Goal: Information Seeking & Learning: Compare options

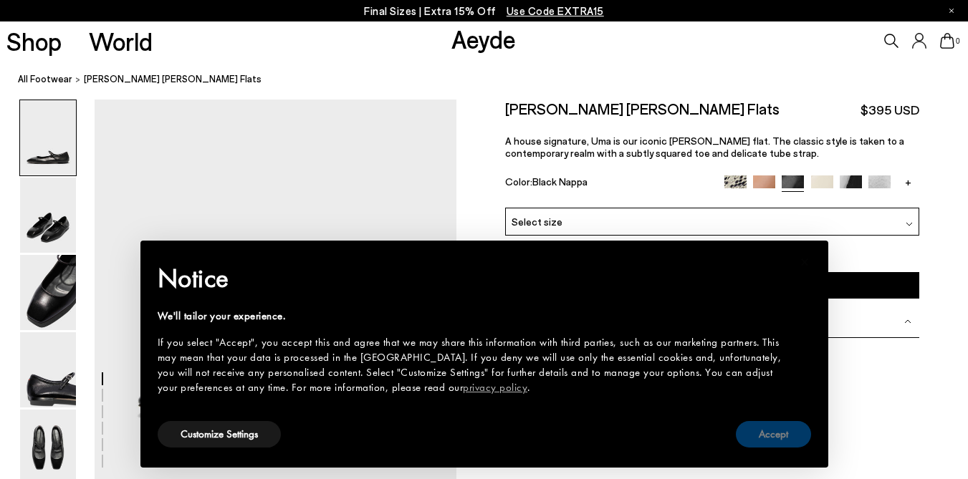
click at [775, 435] on button "Accept" at bounding box center [773, 434] width 75 height 27
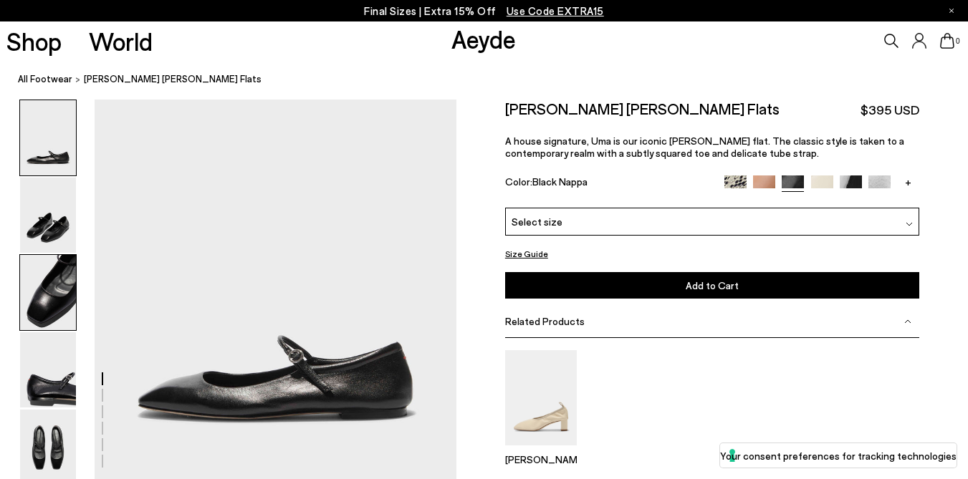
click at [40, 305] on img at bounding box center [48, 292] width 56 height 75
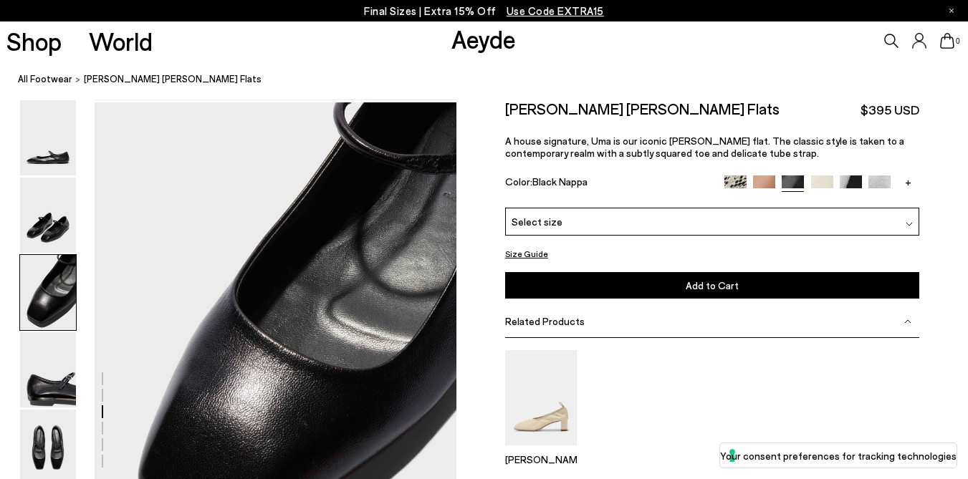
scroll to position [868, 0]
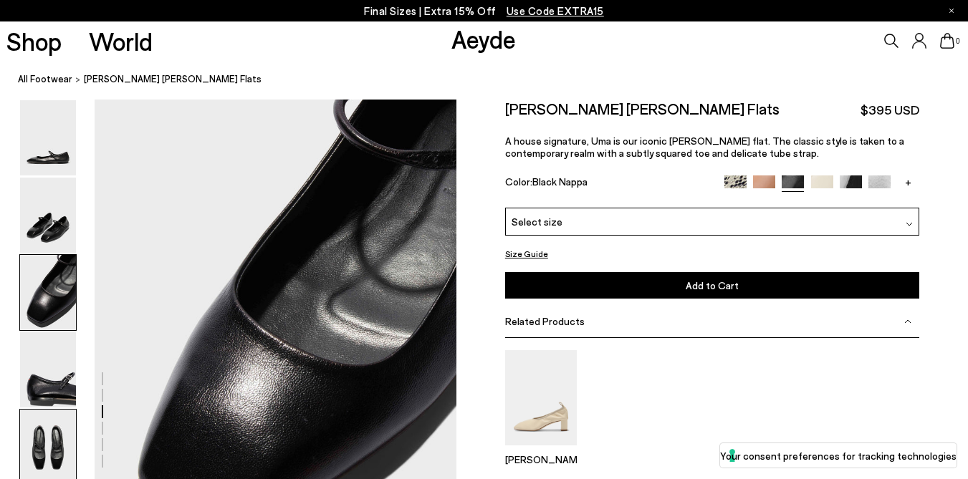
click at [63, 433] on img at bounding box center [48, 447] width 56 height 75
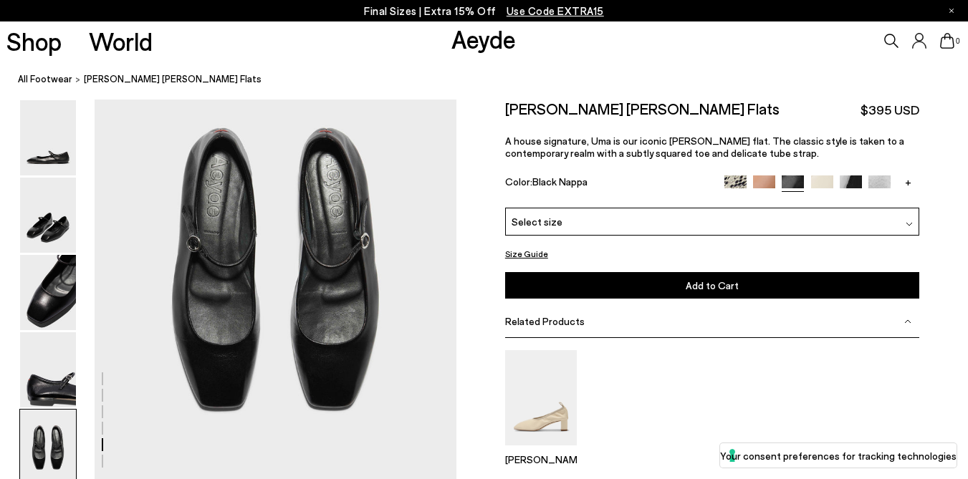
scroll to position [1914, 0]
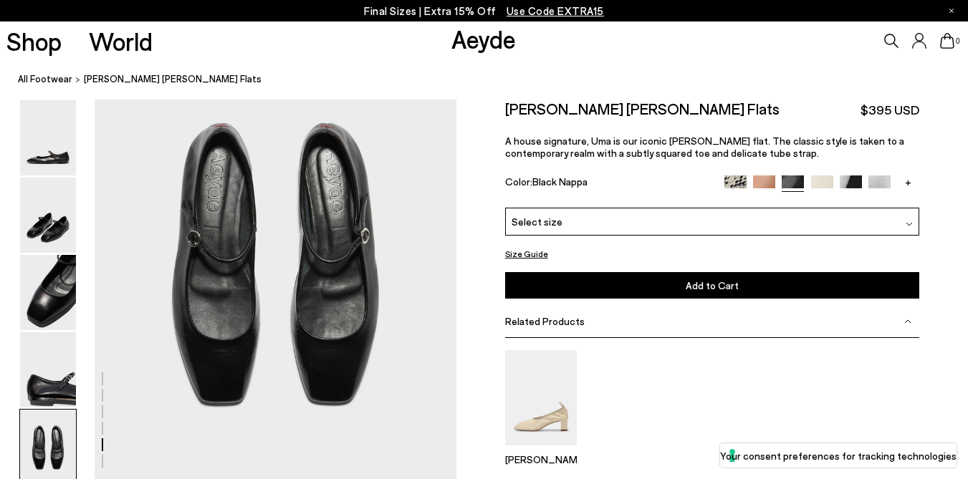
click at [820, 183] on img at bounding box center [822, 187] width 22 height 22
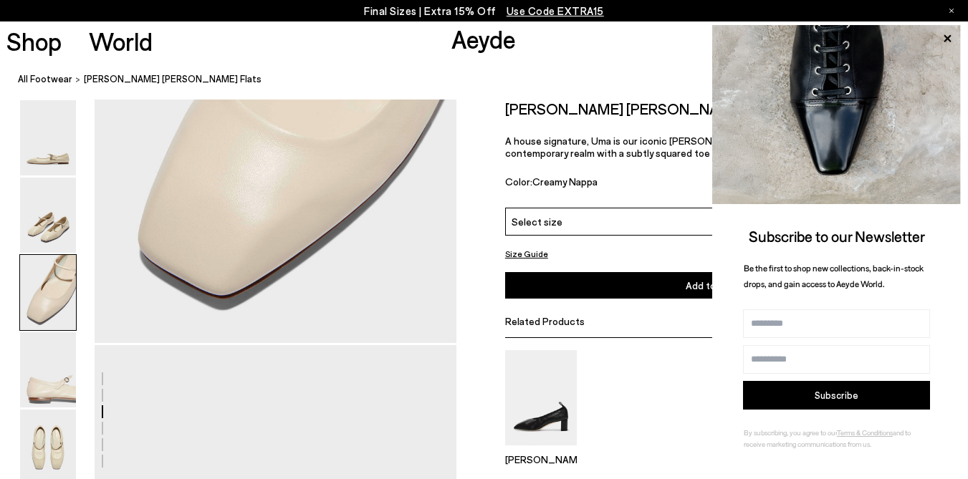
scroll to position [1054, 0]
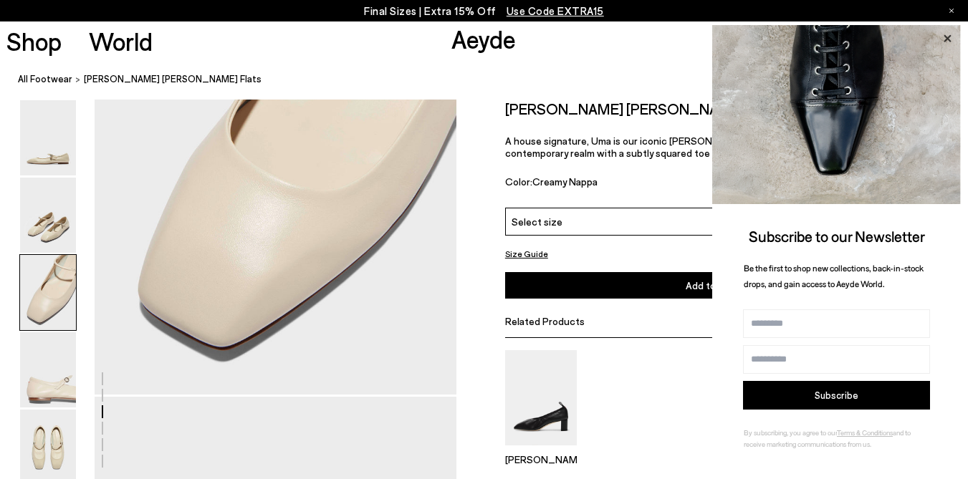
click at [947, 39] on icon at bounding box center [947, 37] width 7 height 7
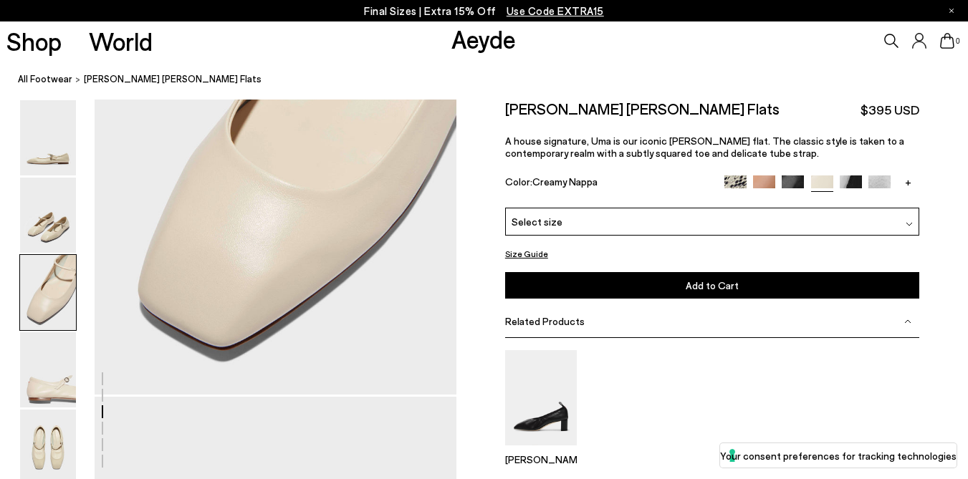
click at [763, 176] on img at bounding box center [764, 187] width 22 height 22
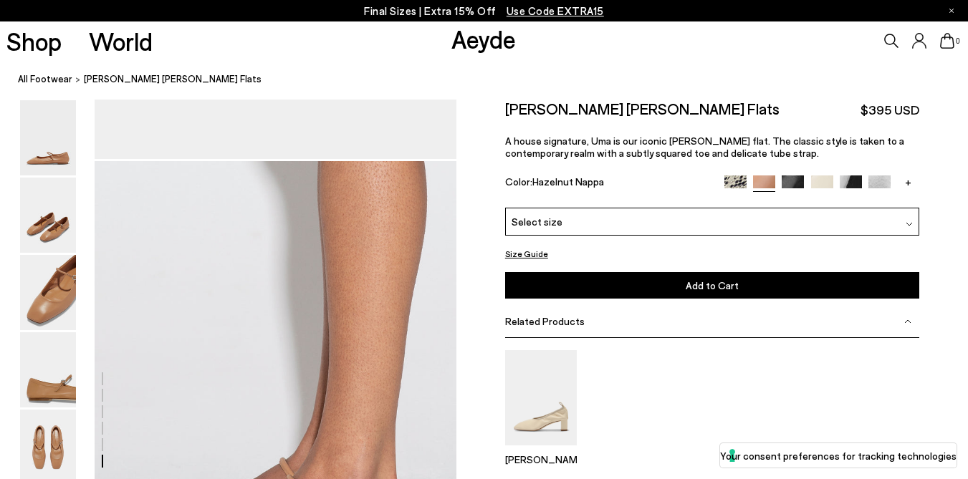
scroll to position [1745, 0]
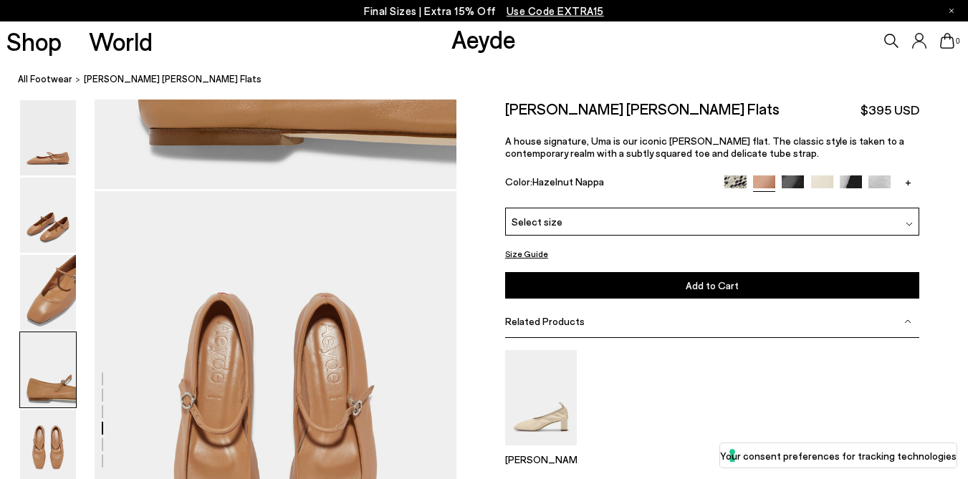
click at [826, 183] on img at bounding box center [822, 187] width 22 height 22
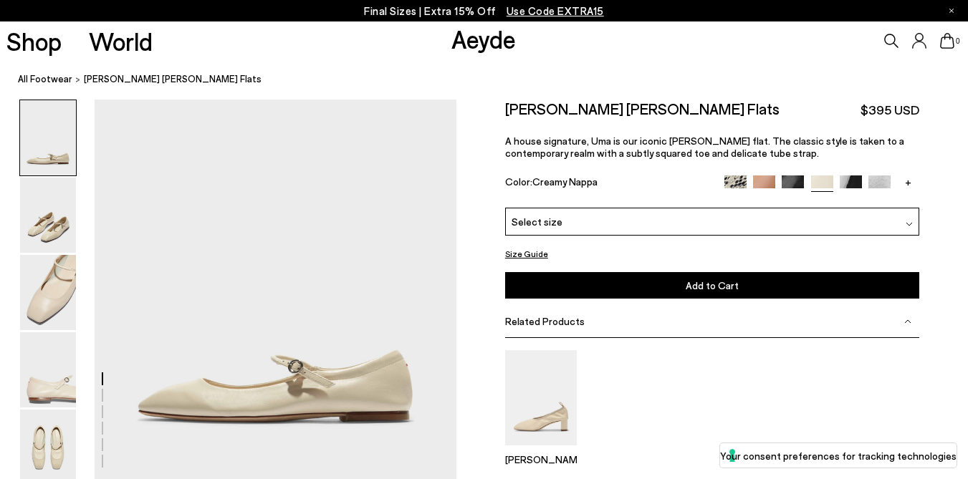
click at [858, 184] on img at bounding box center [851, 187] width 22 height 22
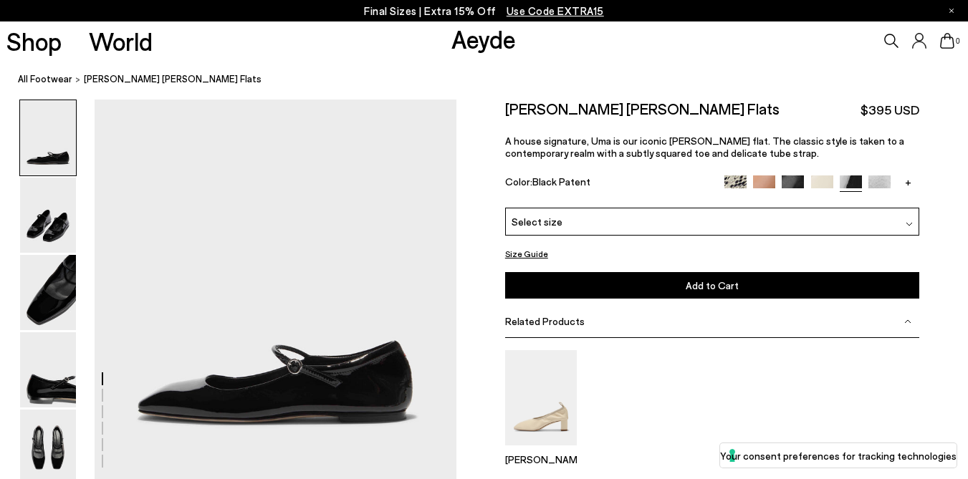
click at [882, 184] on img at bounding box center [879, 187] width 22 height 22
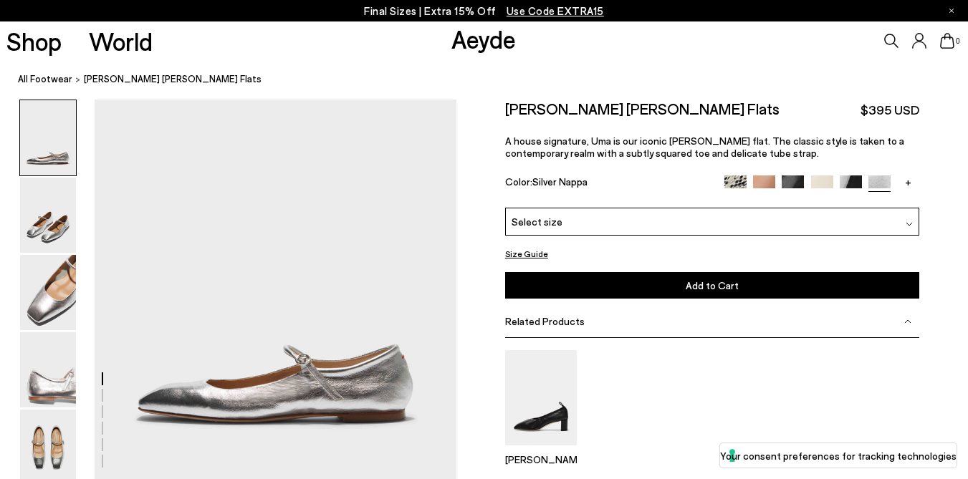
click at [792, 182] on img at bounding box center [793, 187] width 22 height 22
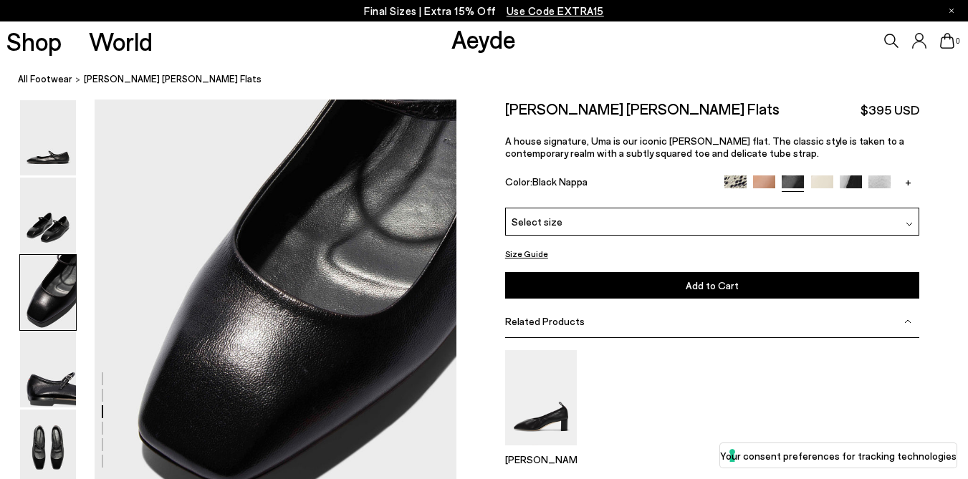
scroll to position [924, 0]
